Goal: Find specific page/section: Find specific page/section

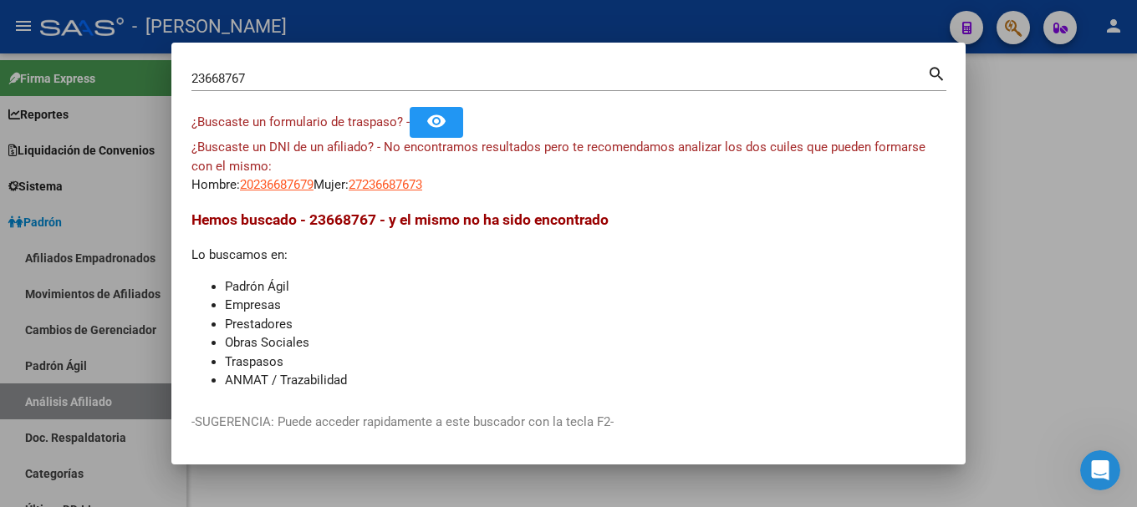
click at [572, 78] on input "23668767" at bounding box center [559, 78] width 736 height 15
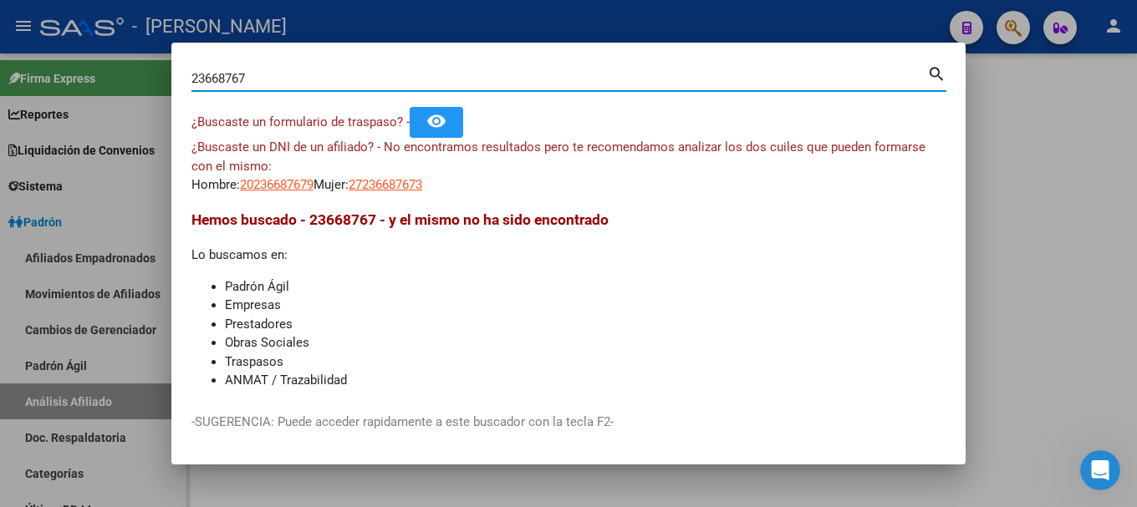
click at [572, 78] on input "23668767" at bounding box center [559, 78] width 736 height 15
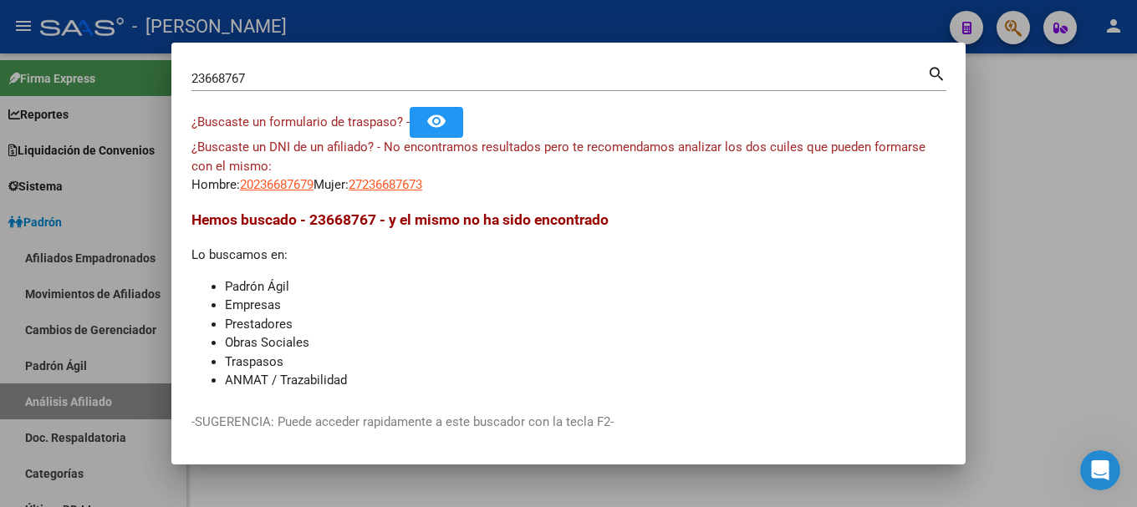
click at [385, 91] on div "23668767 Buscar (apellido, dni, [PERSON_NAME], [PERSON_NAME], cuit, obra social)" at bounding box center [559, 78] width 736 height 25
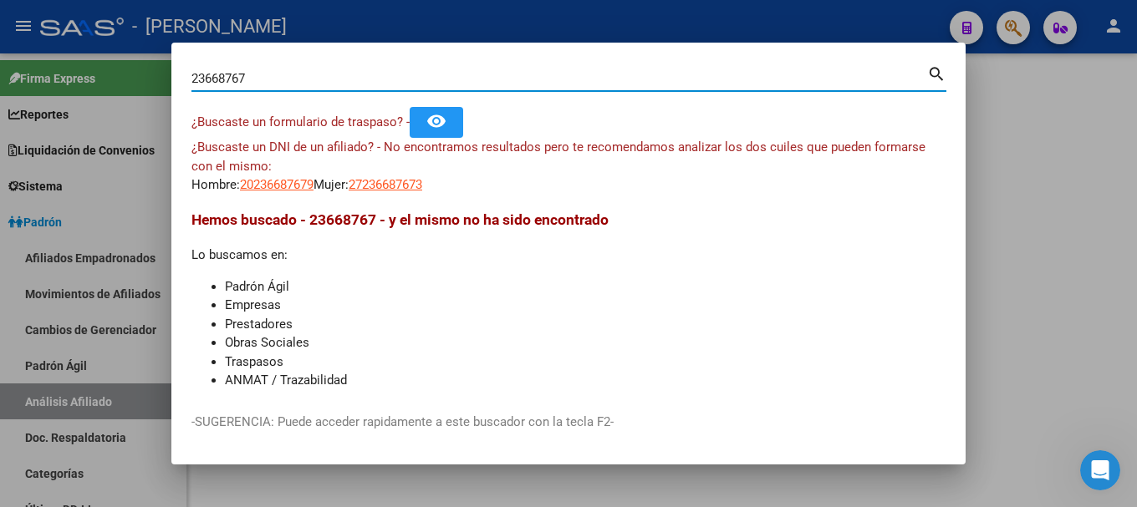
click at [395, 78] on input "23668767" at bounding box center [559, 78] width 736 height 15
paste input "7505496359"
type input "27505496359"
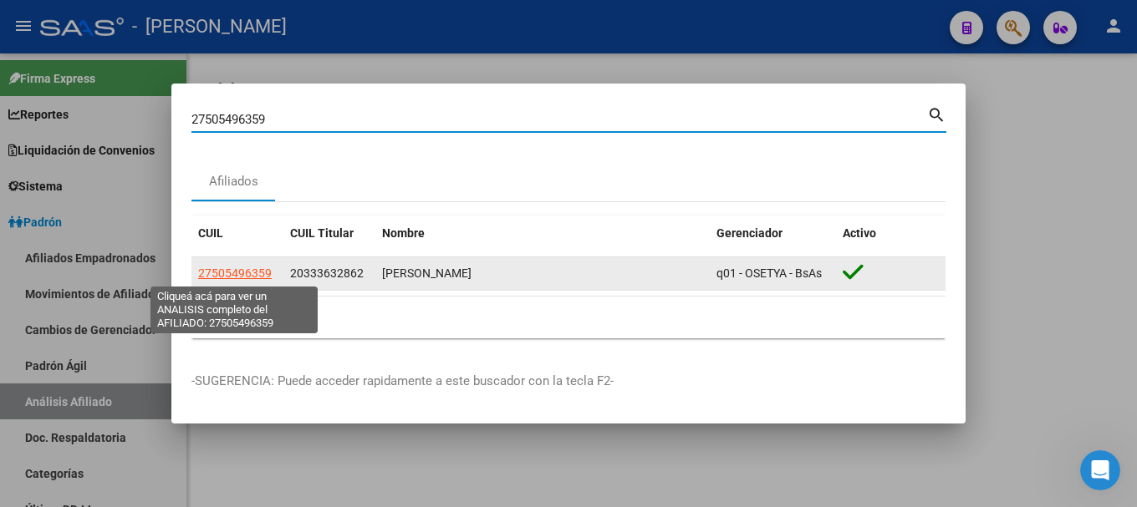
click at [257, 272] on span "27505496359" at bounding box center [235, 273] width 74 height 13
type textarea "27505496359"
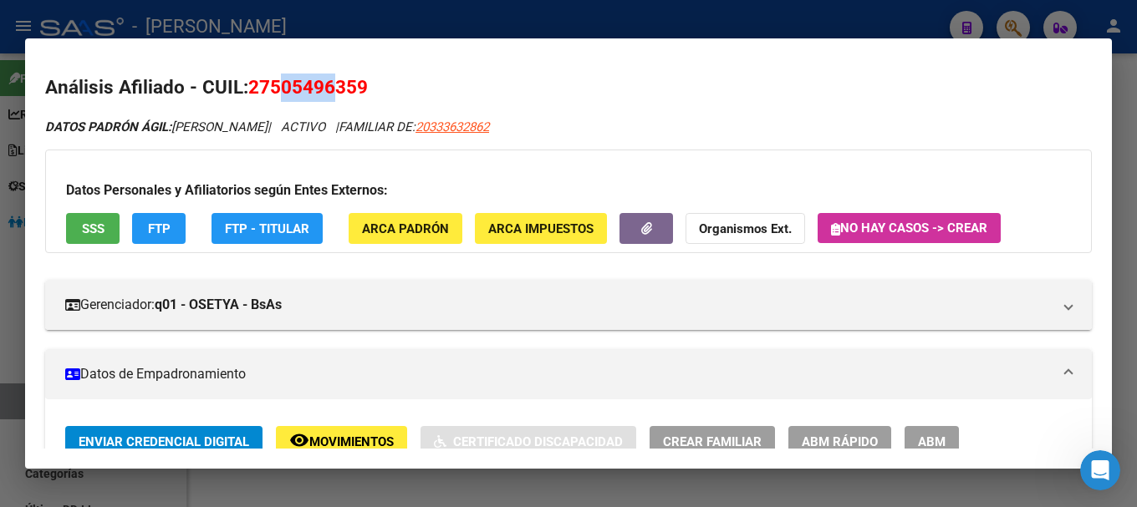
drag, startPoint x: 278, startPoint y: 90, endPoint x: 339, endPoint y: 90, distance: 61.9
click at [339, 90] on span "27505496359" at bounding box center [308, 87] width 120 height 22
drag, startPoint x: 273, startPoint y: 80, endPoint x: 356, endPoint y: 88, distance: 83.1
click at [356, 88] on span "27505496359" at bounding box center [308, 87] width 120 height 22
copy span "50549635"
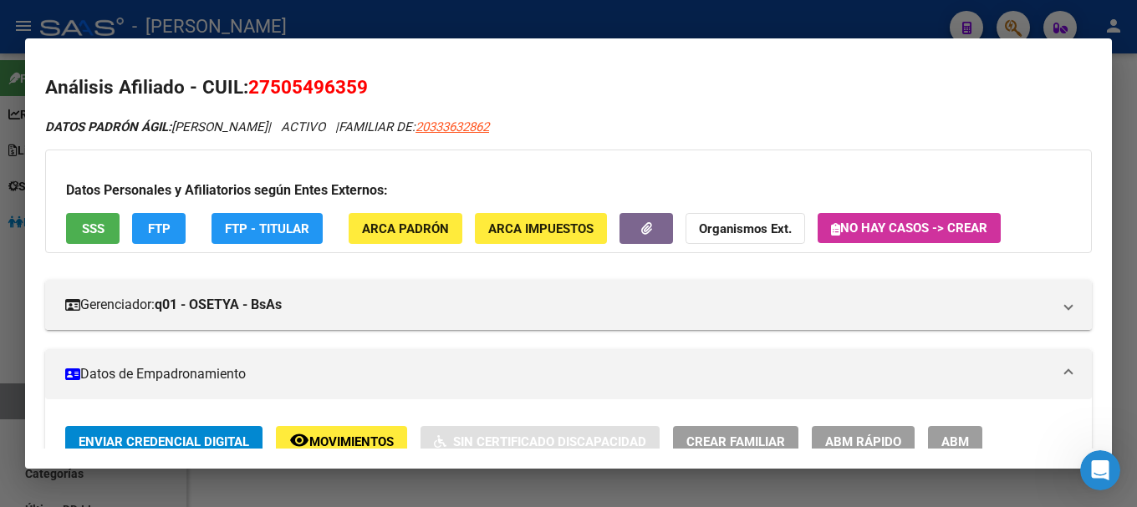
click at [484, 19] on div at bounding box center [568, 253] width 1137 height 507
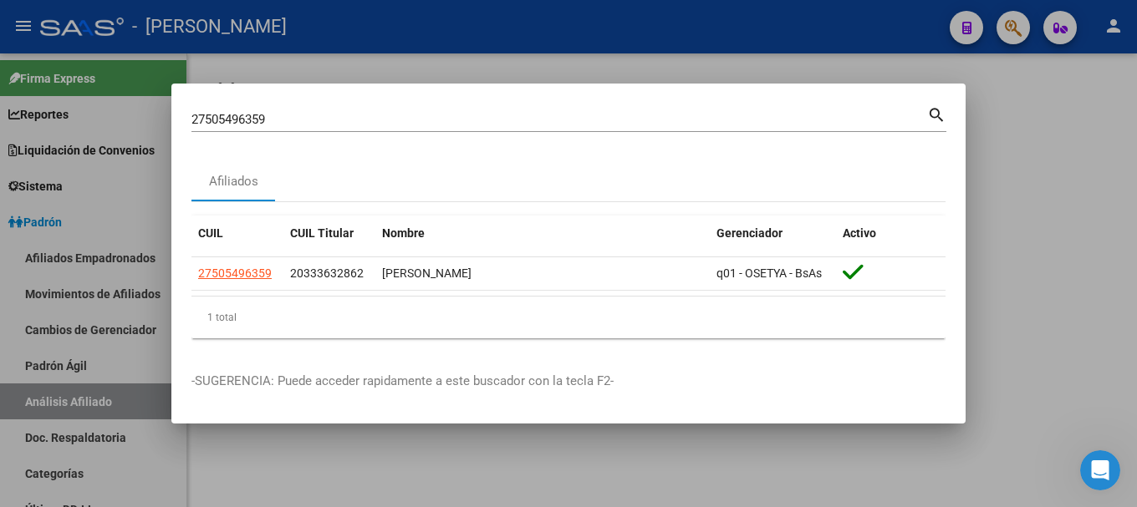
click at [484, 19] on div at bounding box center [568, 253] width 1137 height 507
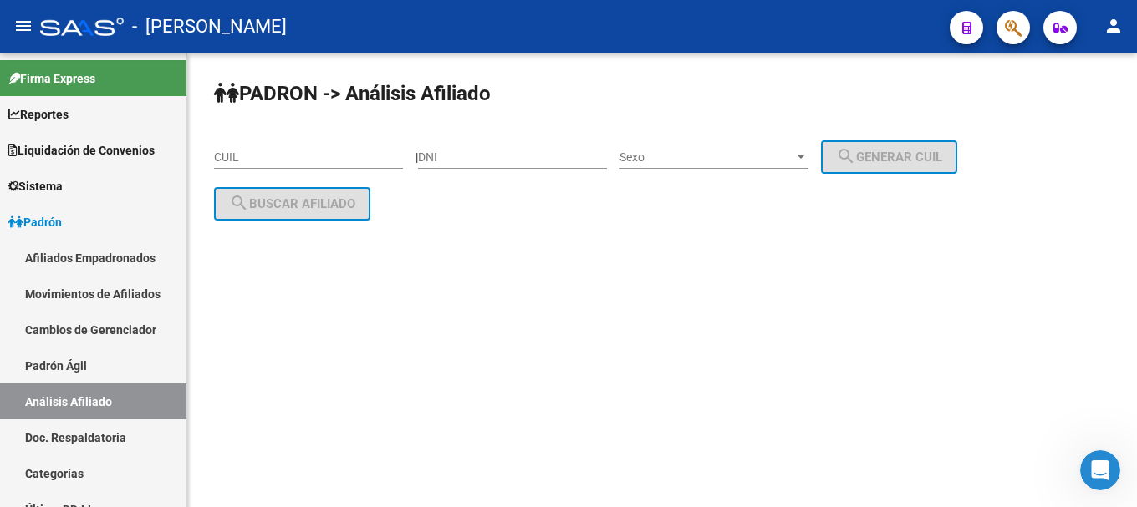
drag, startPoint x: 1136, startPoint y: 3, endPoint x: 662, endPoint y: 291, distance: 554.8
click at [662, 291] on mat-sidenav-content "PADRON -> Análisis Afiliado CUIL | DNI Sexo Sexo search Generar CUIL search Bus…" at bounding box center [662, 280] width 950 height 454
